Goal: Transaction & Acquisition: Purchase product/service

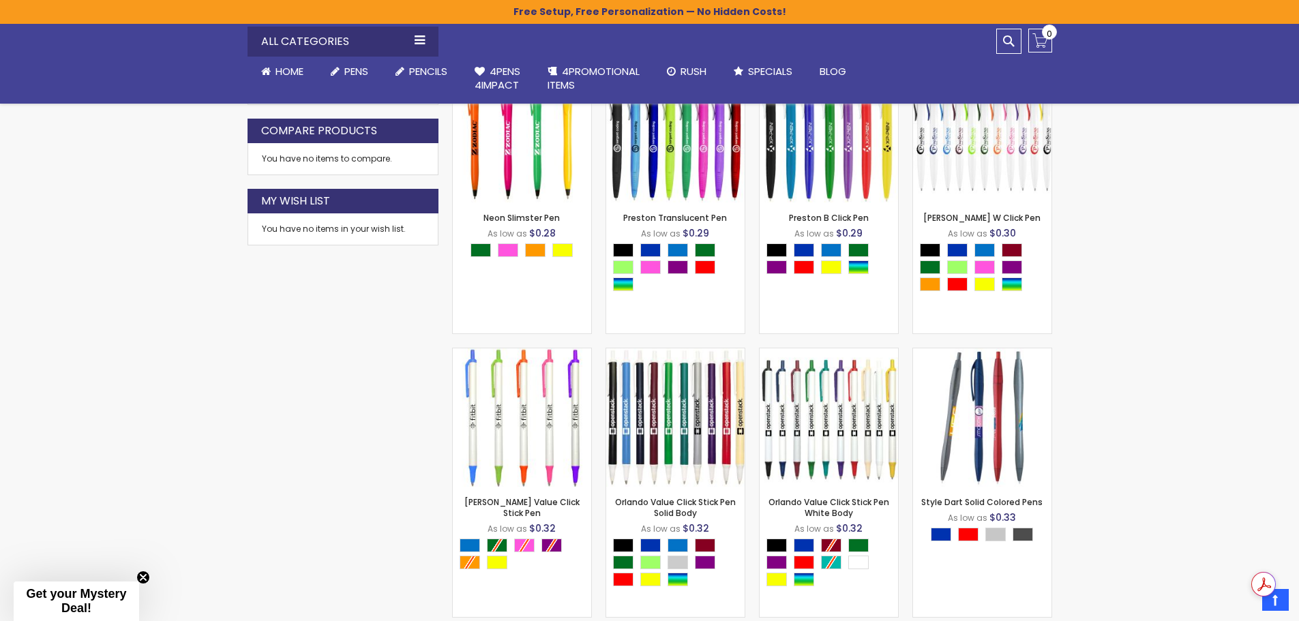
scroll to position [750, 0]
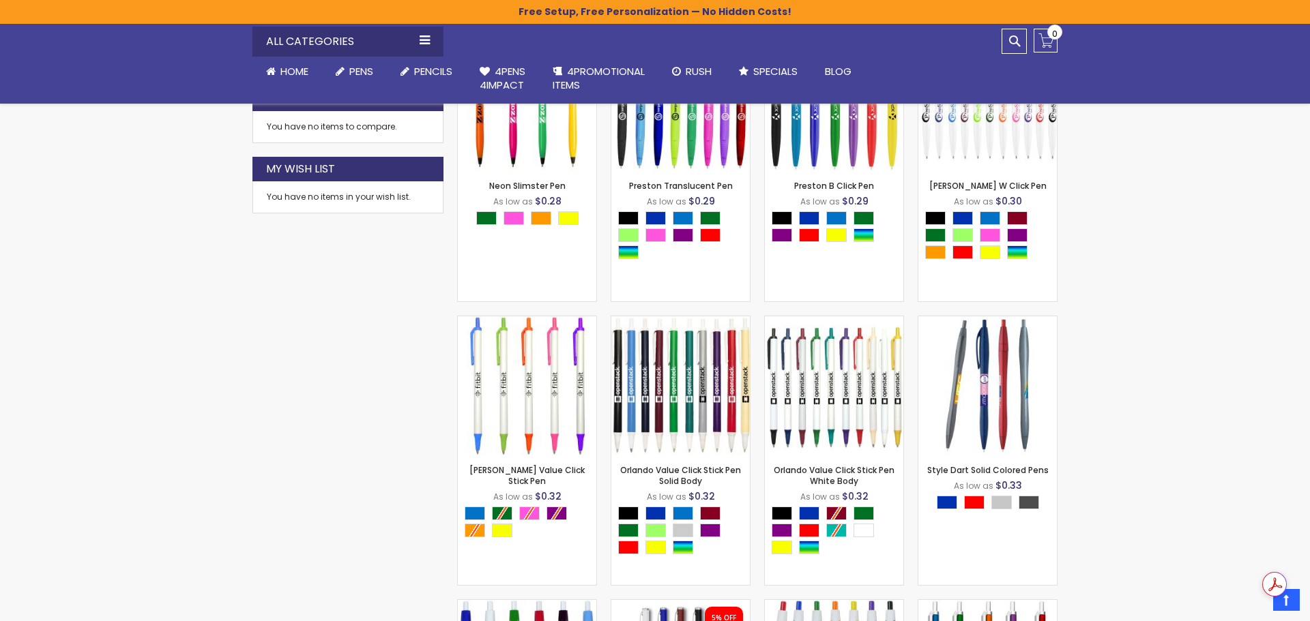
click at [1164, 407] on div "Close dialog Sign up to get your Mystery Discount ! Name Email Send Me the Deal…" at bounding box center [655, 310] width 1310 height 621
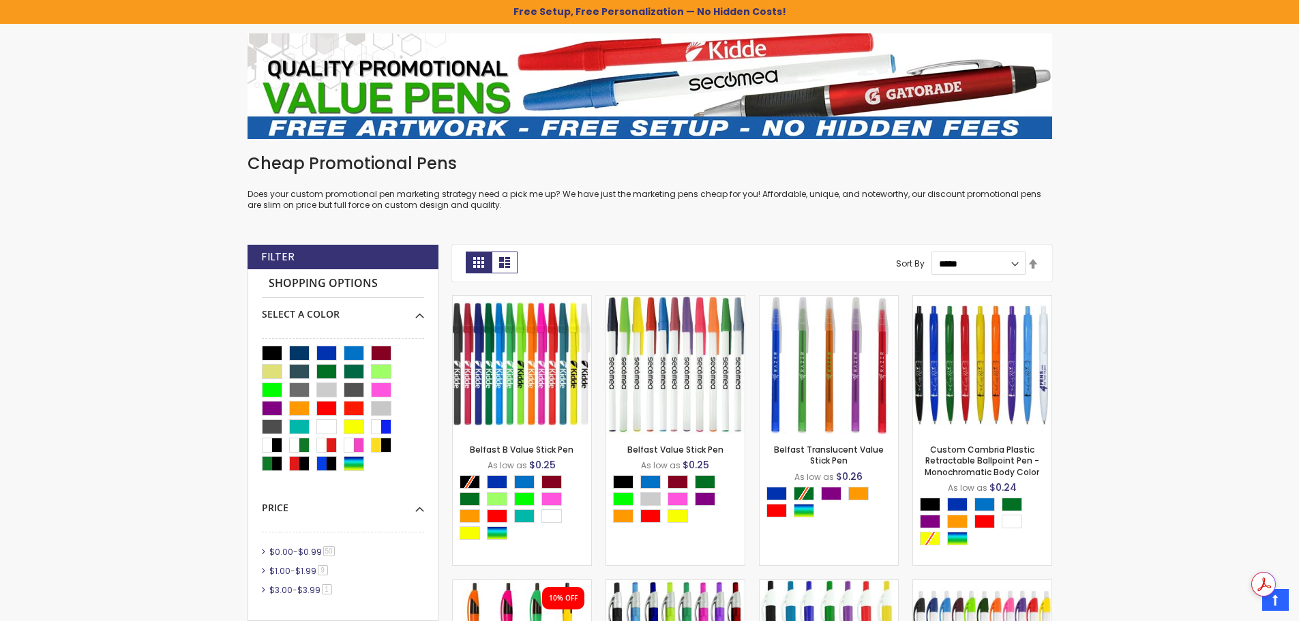
scroll to position [205, 0]
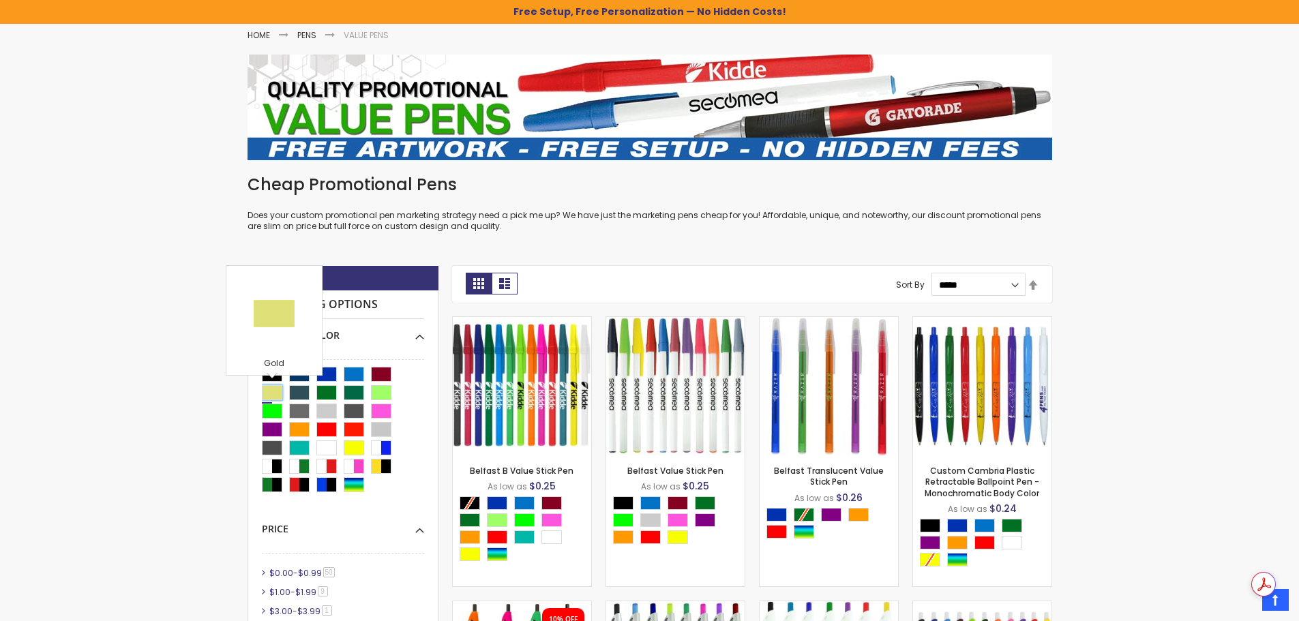
click at [274, 393] on div "Gold" at bounding box center [272, 392] width 20 height 15
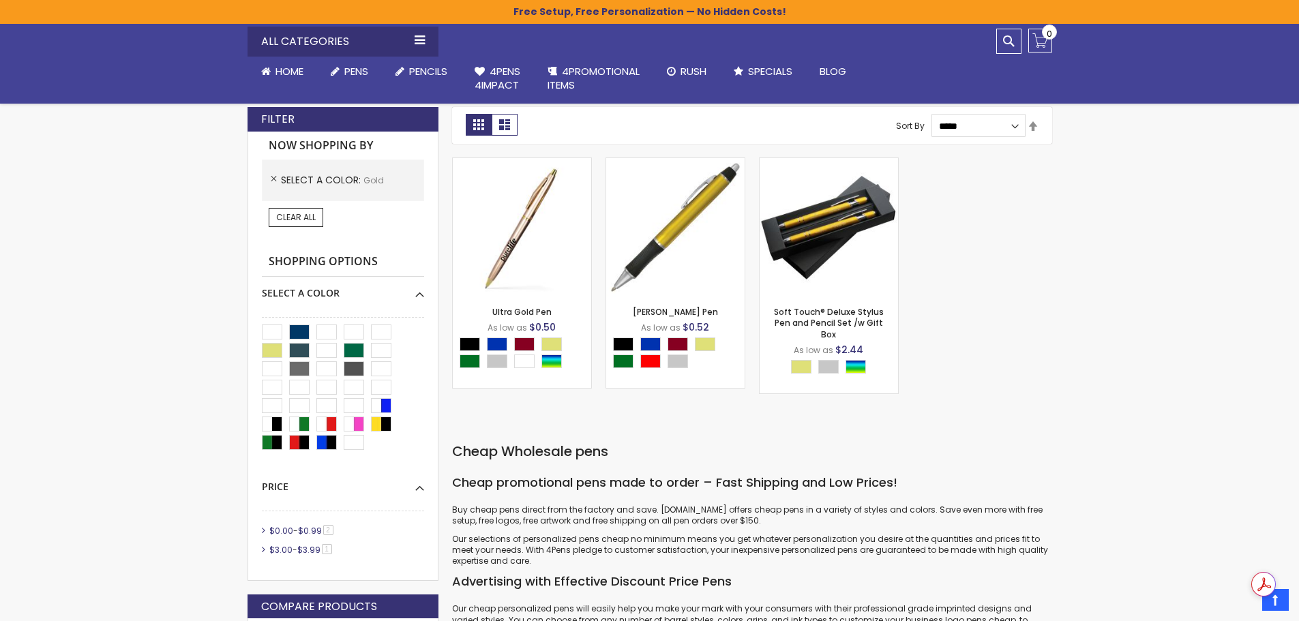
scroll to position [341, 0]
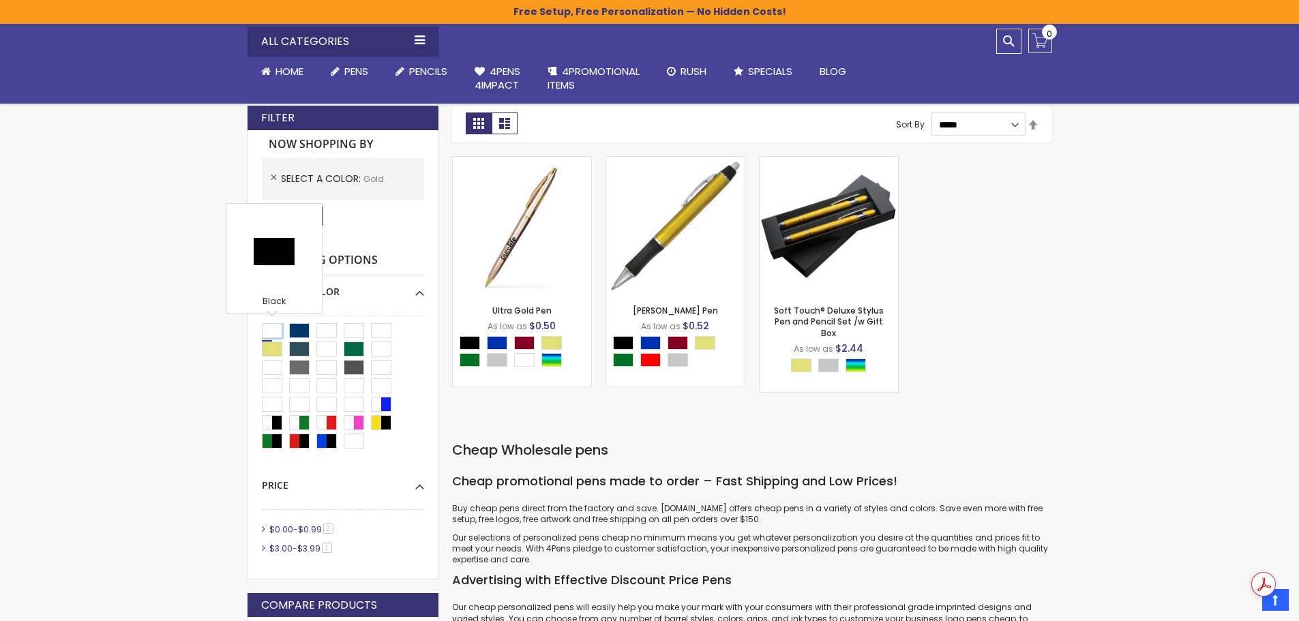
click at [270, 332] on div "Black" at bounding box center [272, 330] width 20 height 15
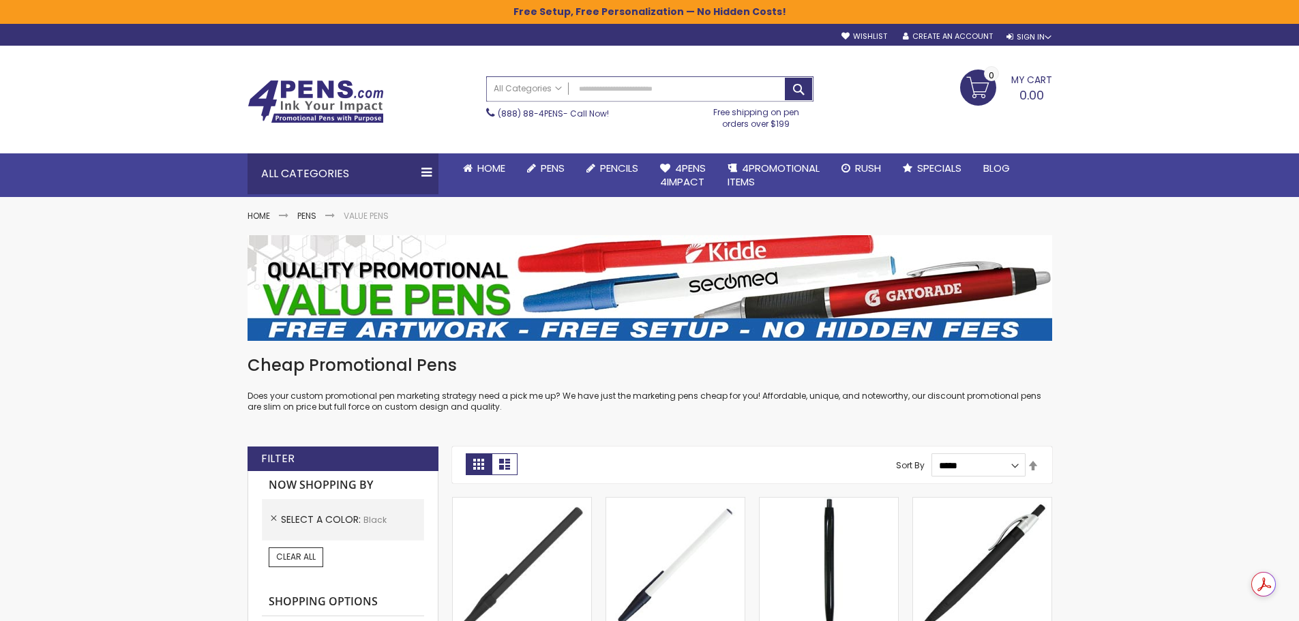
click at [690, 87] on input "Search" at bounding box center [650, 89] width 326 height 24
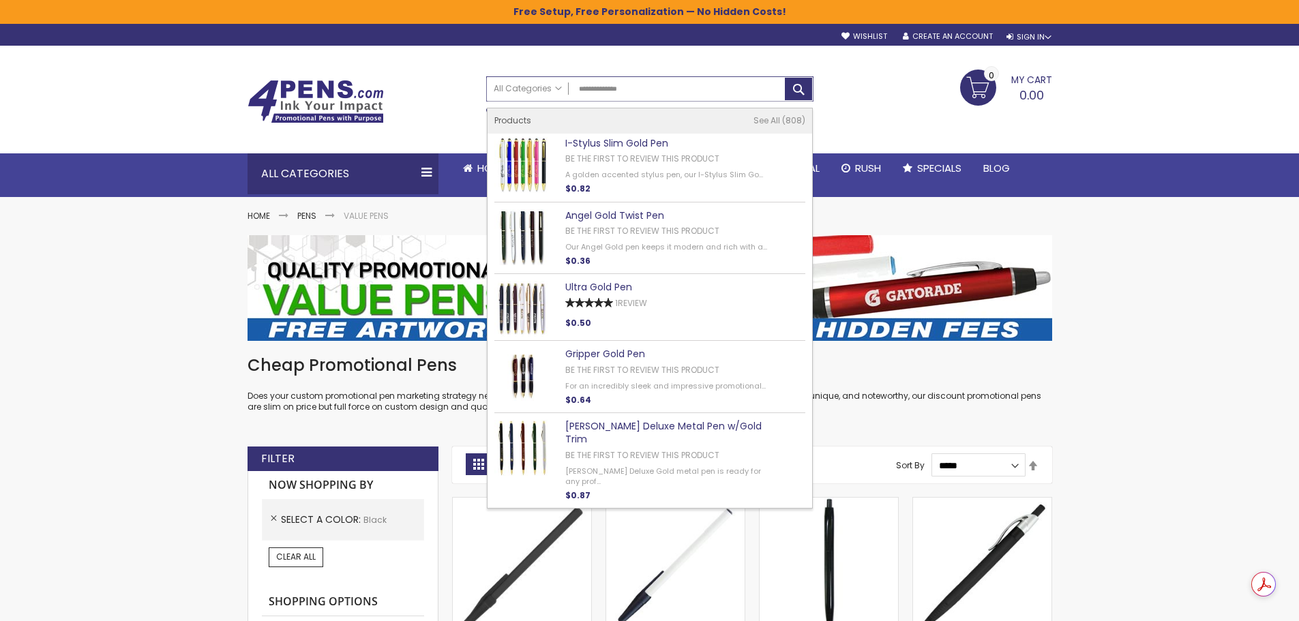
type input "**********"
